Goal: Task Accomplishment & Management: Manage account settings

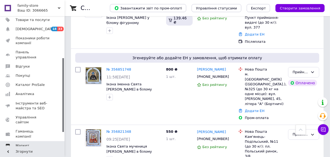
scroll to position [97, 0]
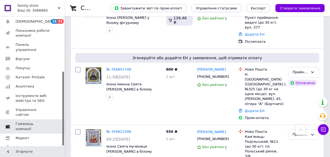
click at [30, 119] on link "Гаманець компанії" at bounding box center [33, 126] width 66 height 14
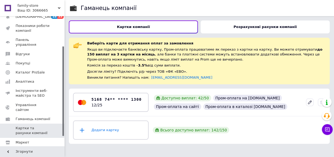
click at [241, 28] on b "Розрахункові рахунки компанії" at bounding box center [264, 27] width 63 height 4
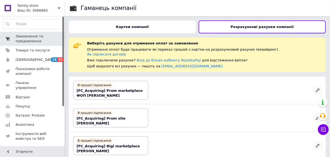
click at [31, 36] on span "Замовлення та повідомлення" at bounding box center [33, 39] width 34 height 10
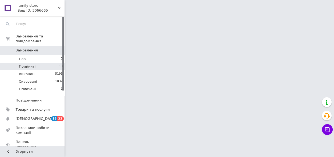
click at [38, 63] on li "Прийняті 13" at bounding box center [33, 67] width 66 height 8
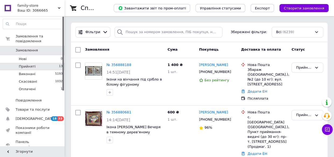
click at [38, 63] on li "Прийняті 13" at bounding box center [33, 67] width 66 height 8
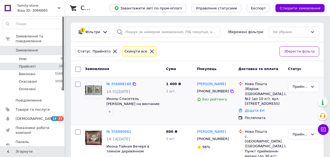
click at [94, 88] on img at bounding box center [93, 89] width 17 height 9
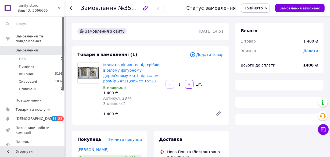
scroll to position [24, 0]
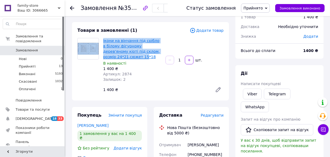
drag, startPoint x: 100, startPoint y: 38, endPoint x: 130, endPoint y: 54, distance: 33.4
click at [130, 54] on div "Ікони на вінчання під срібло в білому фігурному дерев'яному кіоті під склом, ро…" at bounding box center [150, 66] width 150 height 57
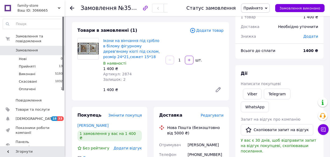
click at [132, 60] on div "Ікони на вінчання під срібло в білому фігурному дерев'яному кіоті під склом, ро…" at bounding box center [132, 60] width 62 height 46
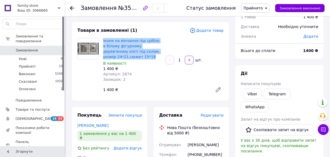
drag, startPoint x: 105, startPoint y: 40, endPoint x: 137, endPoint y: 55, distance: 35.8
click at [137, 55] on div "Ікони на вінчання під срібло в білому фігурному дерев'яному кіоті під склом, ро…" at bounding box center [132, 60] width 62 height 46
copy link "Ікони на вінчання під срібло в білому фігурному дерев'яному кіоті під склом, ро…"
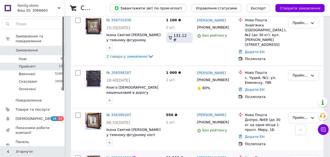
scroll to position [493, 0]
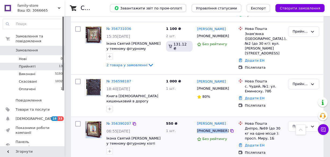
drag, startPoint x: 198, startPoint y: 73, endPoint x: 221, endPoint y: 72, distance: 23.7
click at [221, 127] on div "[PHONE_NUMBER]" at bounding box center [213, 130] width 34 height 7
copy div "[PHONE_NUMBER]"
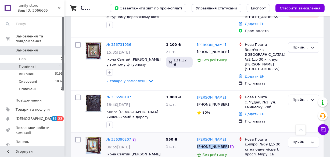
scroll to position [468, 0]
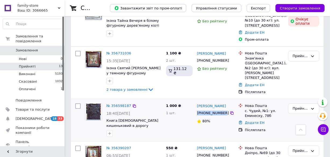
drag, startPoint x: 198, startPoint y: 56, endPoint x: 221, endPoint y: 58, distance: 23.1
click at [221, 109] on div "[PHONE_NUMBER]" at bounding box center [213, 112] width 34 height 7
copy div "[PHONE_NUMBER]"
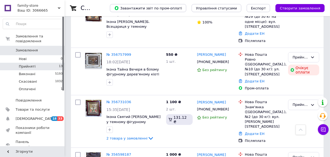
scroll to position [420, 0]
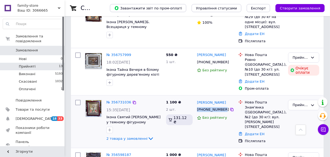
drag, startPoint x: 197, startPoint y: 55, endPoint x: 222, endPoint y: 56, distance: 25.1
click at [222, 106] on div "[PHONE_NUMBER]" at bounding box center [213, 109] width 34 height 7
copy div "[PHONE_NUMBER]"
drag, startPoint x: 245, startPoint y: 52, endPoint x: 263, endPoint y: 52, distance: 18.3
click at [263, 105] on div "Знам'янка ([GEOGRAPHIC_DATA].), №2 (до 30 кг): вул. [PERSON_NAME][STREET_ADDRES…" at bounding box center [264, 117] width 39 height 24
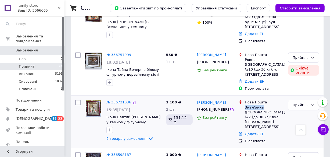
copy div "Знам'янка"
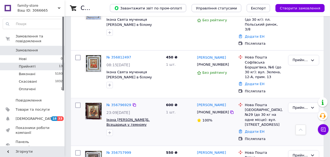
scroll to position [297, 0]
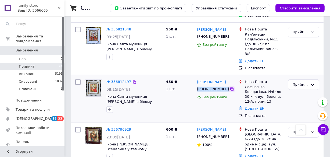
drag, startPoint x: 198, startPoint y: 49, endPoint x: 223, endPoint y: 49, distance: 24.7
click at [223, 86] on div "+380935097844" at bounding box center [215, 89] width 38 height 6
copy div "[PHONE_NUMBER]"
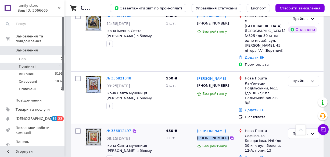
scroll to position [200, 0]
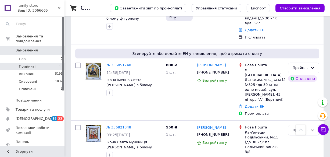
drag, startPoint x: 14, startPoint y: 23, endPoint x: 13, endPoint y: 13, distance: 10.5
click at [14, 23] on input at bounding box center [33, 24] width 60 height 10
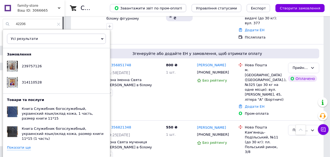
click at [18, 145] on link "Показати ще" at bounding box center [19, 147] width 24 height 5
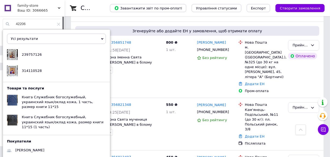
scroll to position [273, 0]
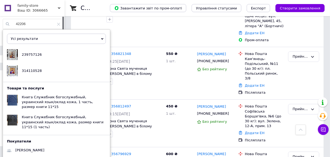
click at [48, 27] on input "42206" at bounding box center [33, 24] width 60 height 10
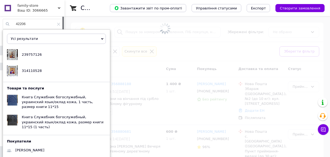
drag, startPoint x: 28, startPoint y: 23, endPoint x: 0, endPoint y: 25, distance: 28.2
click at [0, 25] on div "42206 Усі результати Тільки замовлення Тільки товари та послуги Тільки групи то…" at bounding box center [33, 81] width 66 height 131
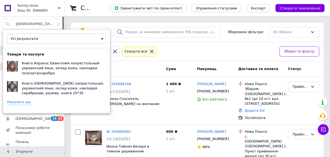
type input "[DEMOGRAPHIC_DATA]"
click at [17, 100] on link "Показати ще" at bounding box center [19, 101] width 24 height 5
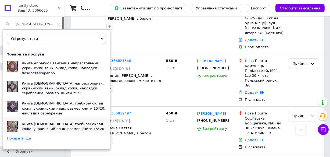
scroll to position [269, 0]
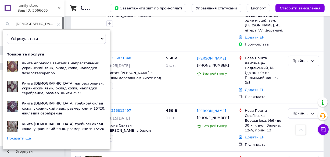
click at [22, 139] on link "Показати ще" at bounding box center [19, 138] width 24 height 5
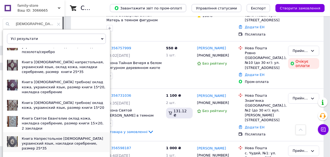
scroll to position [489, 0]
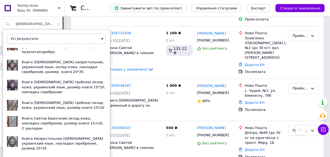
click at [20, 155] on link "Показати ще" at bounding box center [19, 157] width 24 height 5
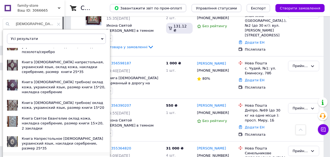
scroll to position [542, 0]
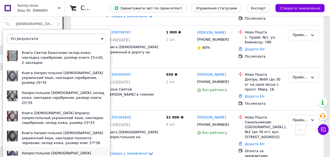
scroll to position [97, 0]
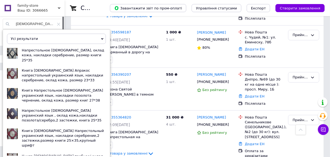
scroll to position [134, 0]
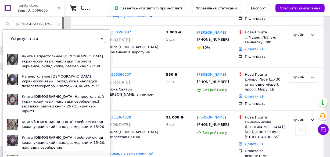
scroll to position [174, 0]
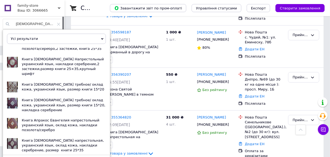
scroll to position [214, 0]
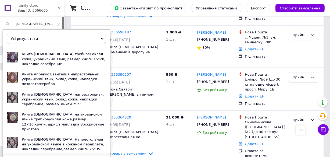
scroll to position [254, 0]
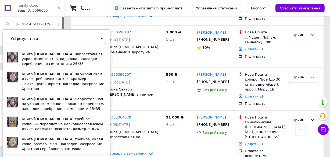
scroll to position [294, 0]
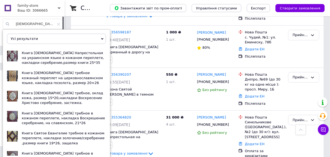
scroll to position [334, 0]
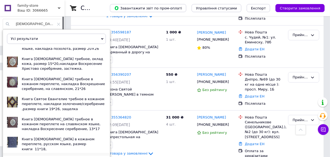
scroll to position [370, 0]
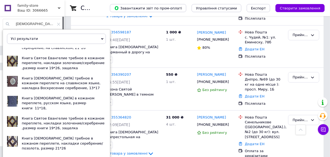
scroll to position [410, 0]
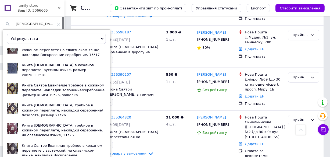
scroll to position [446, 0]
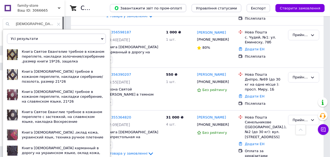
scroll to position [486, 0]
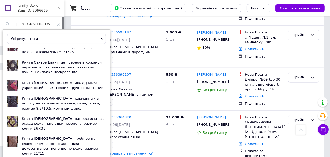
scroll to position [526, 0]
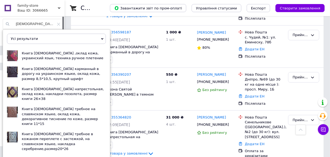
scroll to position [562, 0]
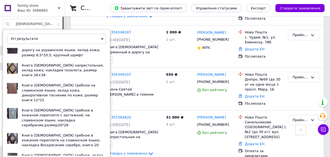
scroll to position [602, 0]
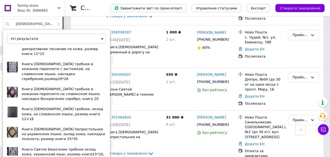
scroll to position [642, 0]
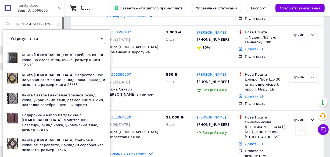
scroll to position [679, 0]
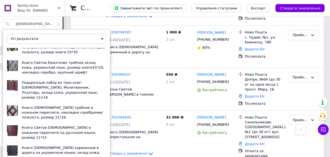
scroll to position [715, 0]
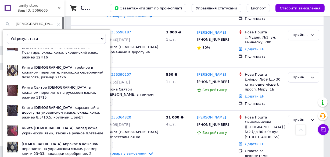
scroll to position [755, 0]
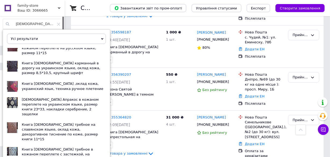
scroll to position [795, 0]
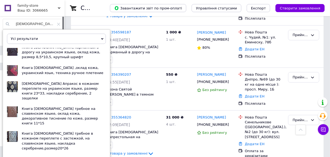
scroll to position [831, 0]
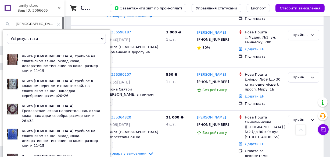
scroll to position [867, 0]
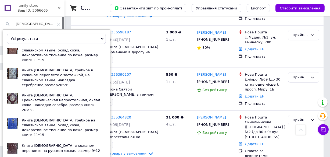
scroll to position [875, 0]
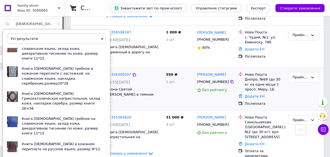
click at [132, 70] on div "№ 356390207 06:55, 09.08.2025 Икона Святой Дмитрий Солунский в темном фигурном …" at bounding box center [134, 89] width 60 height 38
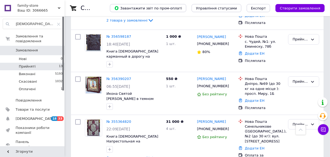
scroll to position [468, 0]
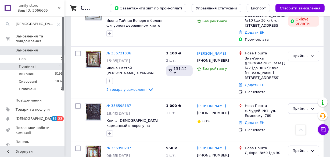
click at [55, 63] on li "Прийняті 13" at bounding box center [33, 67] width 66 height 8
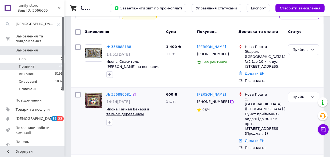
scroll to position [49, 0]
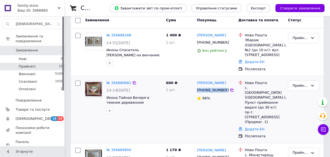
drag, startPoint x: 197, startPoint y: 85, endPoint x: 221, endPoint y: 84, distance: 24.2
click at [221, 87] on div "[PHONE_NUMBER]" at bounding box center [213, 90] width 34 height 7
click at [95, 84] on img at bounding box center [93, 89] width 17 height 15
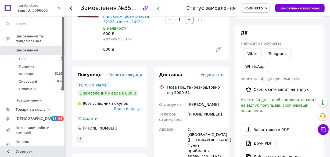
scroll to position [73, 0]
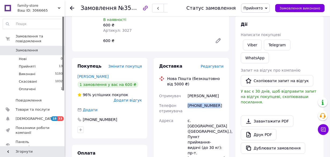
drag, startPoint x: 187, startPoint y: 99, endPoint x: 216, endPoint y: 99, distance: 28.8
click at [216, 101] on div "[PHONE_NUMBER]" at bounding box center [206, 108] width 38 height 15
copy div "[PHONE_NUMBER]"
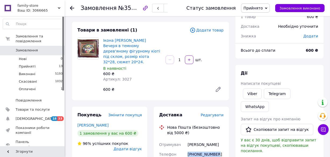
scroll to position [24, 0]
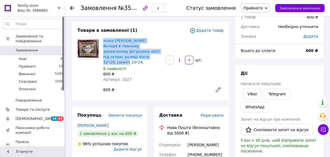
drag, startPoint x: 103, startPoint y: 38, endPoint x: 124, endPoint y: 56, distance: 27.9
click at [124, 56] on div "Ікона Таємна Вечеря в темному дерев'яному фігурному кіоті під склом, розмір кіо…" at bounding box center [132, 60] width 62 height 46
copy link "Ікона [PERSON_NAME] Вечеря в темному дерев'яному фігурному кіоті під склом, роз…"
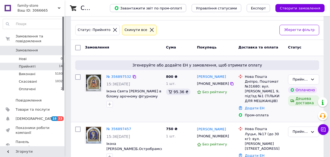
scroll to position [73, 0]
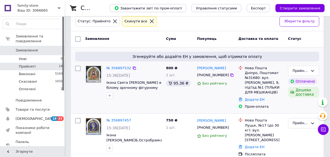
click at [97, 68] on img at bounding box center [93, 74] width 15 height 17
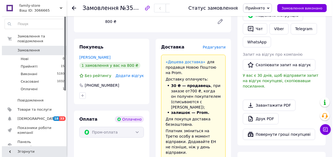
scroll to position [105, 0]
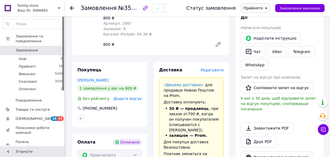
click at [209, 68] on span "Редагувати" at bounding box center [212, 70] width 23 height 4
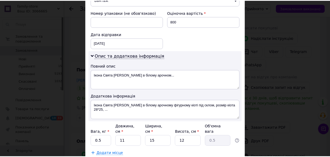
scroll to position [266, 0]
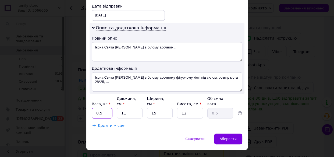
drag, startPoint x: 102, startPoint y: 100, endPoint x: 91, endPoint y: 100, distance: 11.0
click at [92, 107] on input "0.5" at bounding box center [102, 112] width 21 height 11
type input "3"
drag, startPoint x: 128, startPoint y: 101, endPoint x: 108, endPoint y: 101, distance: 20.2
click at [108, 101] on div "Вага, кг * 3 Довжина, см * 11 Ширина, см * 15 Висота, см * 12 Об'ємна вага 0.5" at bounding box center [167, 107] width 150 height 23
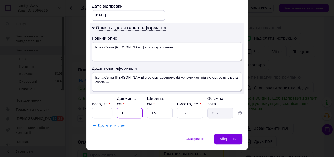
type input "2"
type input "0.1"
type input "28"
type input "1.26"
type input "28"
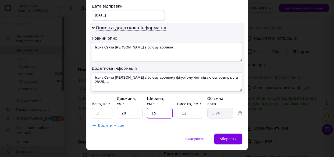
drag, startPoint x: 149, startPoint y: 101, endPoint x: 156, endPoint y: 100, distance: 6.8
click at [156, 107] on input "15" at bounding box center [160, 112] width 26 height 11
type input "3"
type input "0.25"
type input "30"
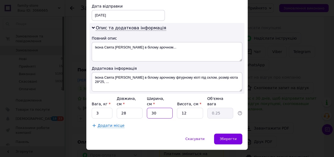
type input "2.52"
type input "30"
drag, startPoint x: 185, startPoint y: 101, endPoint x: 179, endPoint y: 101, distance: 6.5
click at [179, 107] on input "12" at bounding box center [190, 112] width 26 height 11
type input "5"
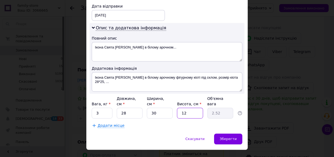
type input "1.05"
type input "5"
click at [227, 137] on span "Зберегти" at bounding box center [228, 139] width 17 height 4
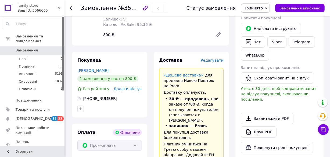
scroll to position [112, 0]
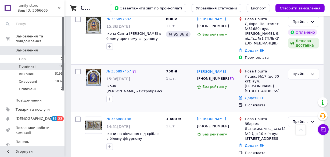
scroll to position [98, 0]
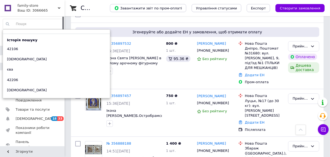
click at [23, 21] on input at bounding box center [33, 24] width 60 height 10
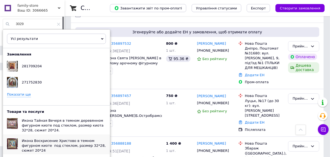
type input "3029"
click at [10, 144] on div at bounding box center [12, 143] width 11 height 11
click at [141, 88] on div "Згенеруйте або додайте ЕН у замовлення, щоб отримати оплату № 356897532 15:36[D…" at bounding box center [197, 56] width 253 height 66
